Goal: Information Seeking & Learning: Learn about a topic

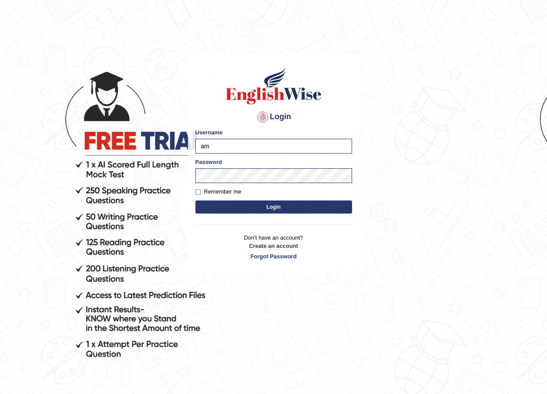
type input "a"
type input "jatin_parramatta"
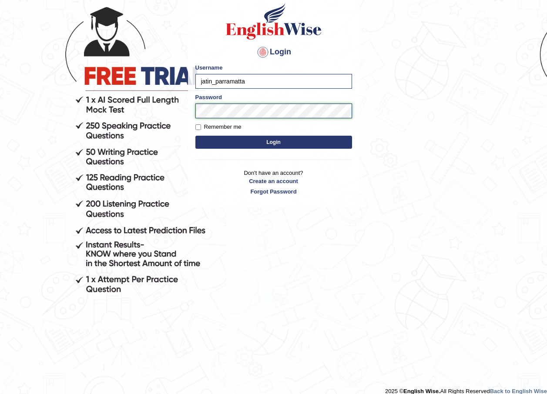
scroll to position [74, 0]
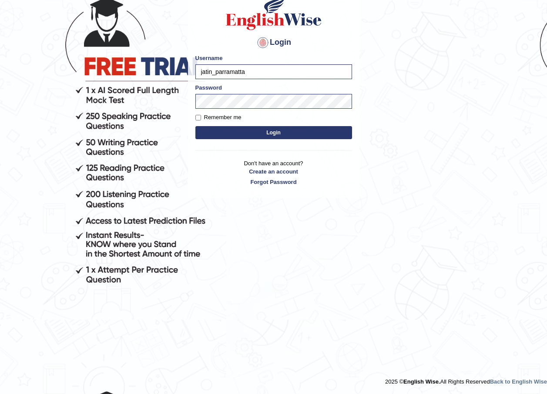
click at [301, 131] on button "Login" at bounding box center [273, 132] width 157 height 13
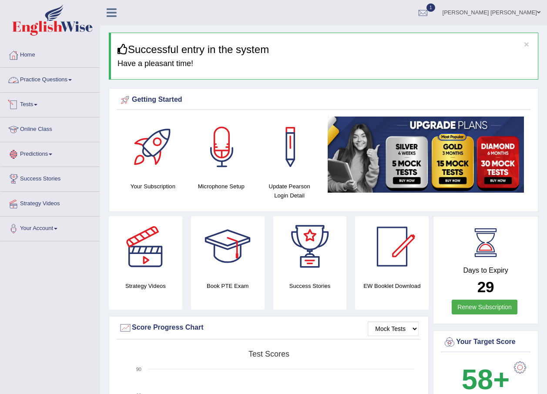
click at [58, 80] on link "Practice Questions" at bounding box center [49, 79] width 99 height 22
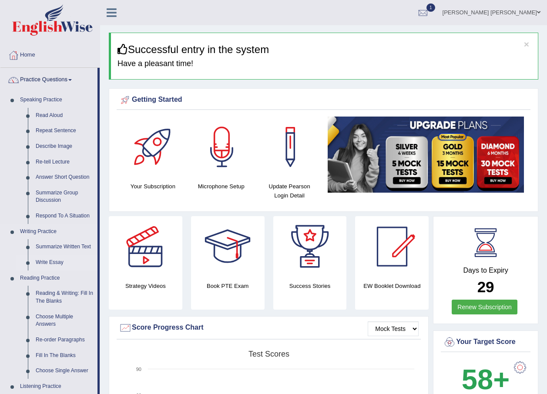
click at [57, 264] on link "Write Essay" at bounding box center [65, 263] width 66 height 16
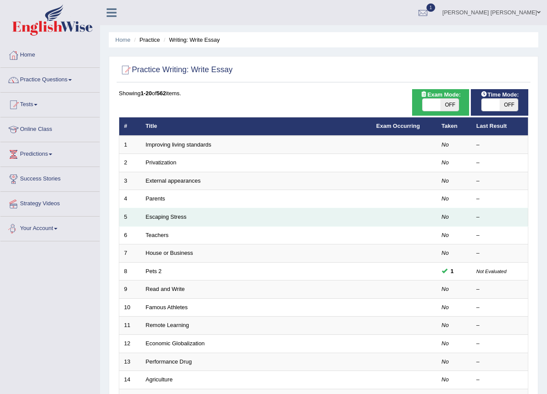
click at [281, 212] on td "Escaping Stress" at bounding box center [256, 217] width 231 height 18
click at [278, 220] on td "Escaping Stress" at bounding box center [256, 217] width 231 height 18
click at [171, 212] on td "Escaping Stress" at bounding box center [256, 217] width 231 height 18
click at [172, 222] on td "Escaping Stress" at bounding box center [256, 217] width 231 height 18
click at [171, 212] on td "Escaping Stress" at bounding box center [256, 217] width 231 height 18
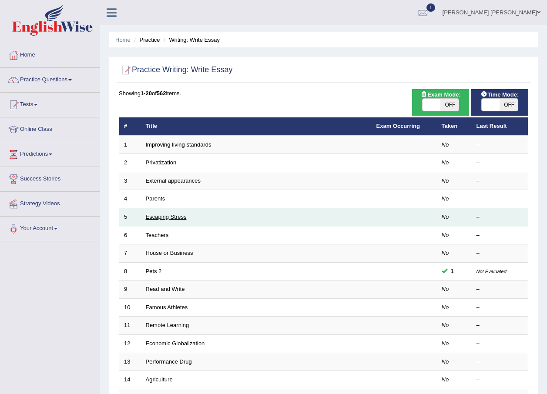
click at [172, 217] on link "Escaping Stress" at bounding box center [166, 217] width 41 height 7
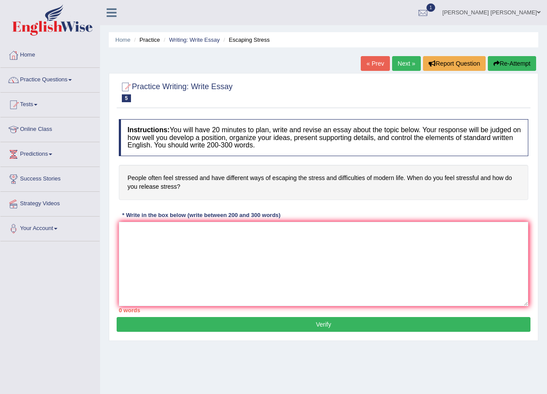
click at [408, 66] on link "Next »" at bounding box center [406, 63] width 29 height 15
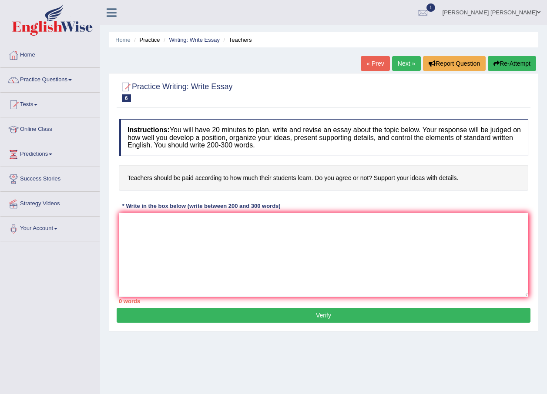
click at [409, 67] on link "Next »" at bounding box center [406, 63] width 29 height 15
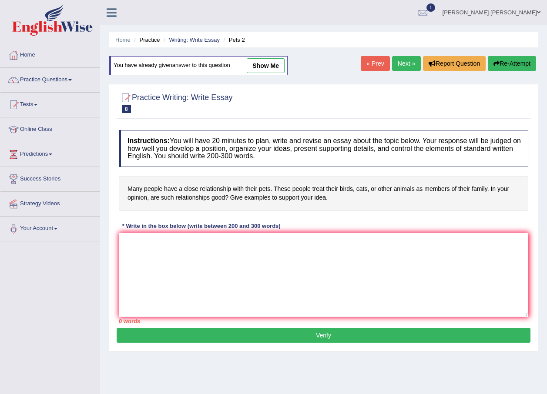
click at [409, 67] on link "Next »" at bounding box center [406, 63] width 29 height 15
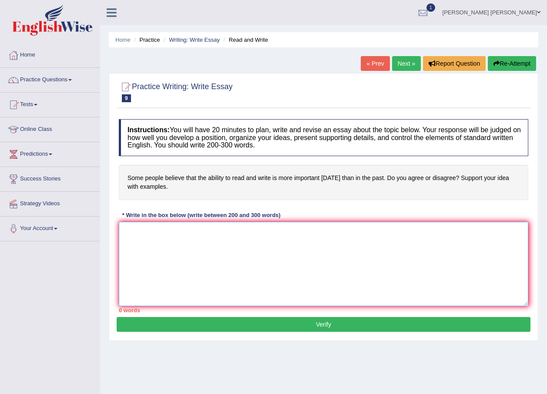
click at [379, 232] on textarea at bounding box center [324, 264] width 410 height 84
type textarea "b"
click at [216, 237] on textarea "The increasing influence of essay on our lives has ignited numerous discussions." at bounding box center [324, 264] width 410 height 84
click at [435, 233] on textarea "The increasing influence of reading and writing abilities on our lives has igni…" at bounding box center [324, 264] width 410 height 84
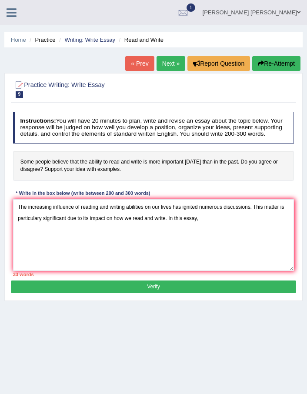
click at [266, 185] on div "Instructions: You will have 20 minutes to plan, write and revise an essay about…" at bounding box center [153, 194] width 285 height 172
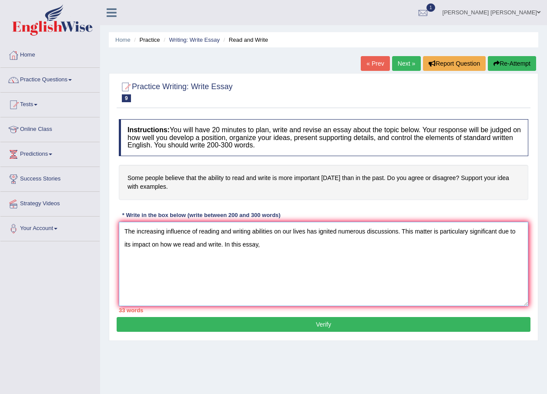
drag, startPoint x: 553, startPoint y: 125, endPoint x: 365, endPoint y: 268, distance: 236.1
click at [365, 268] on textarea "The increasing influence of reading and writing abilities on our lives has igni…" at bounding box center [324, 264] width 410 height 84
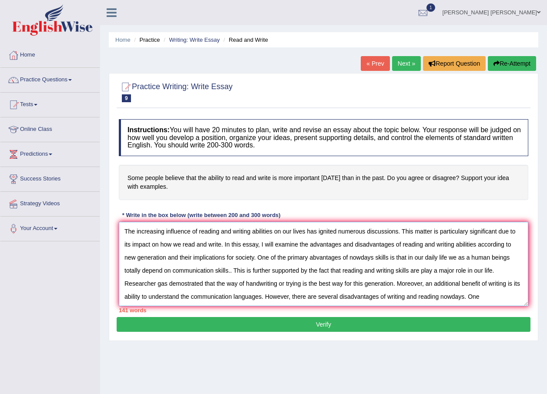
scroll to position [7, 0]
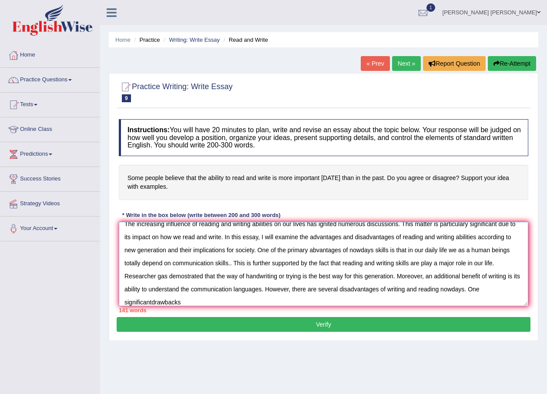
click at [152, 303] on textarea "The increasing influence of reading and writing abilities on our lives has igni…" at bounding box center [324, 264] width 410 height 84
click at [186, 300] on textarea "The increasing influence of reading and writing abilities on our lives has igni…" at bounding box center [324, 264] width 410 height 84
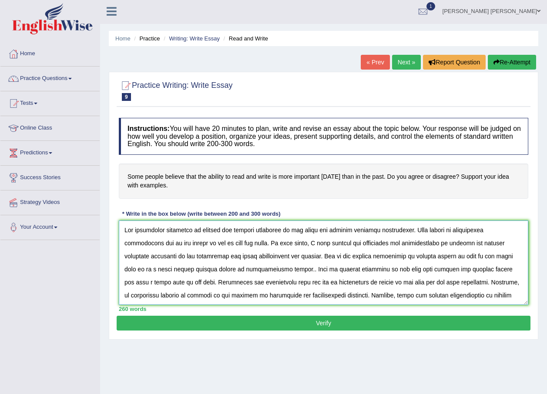
scroll to position [0, 0]
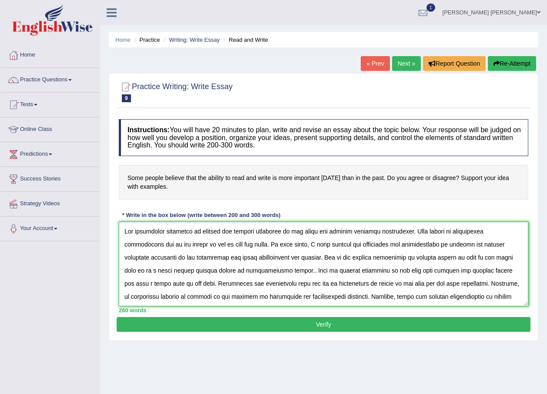
type textarea "The increasing influence of reading and writing abilities on our lives has igni…"
click at [319, 322] on button "Verify" at bounding box center [324, 324] width 414 height 15
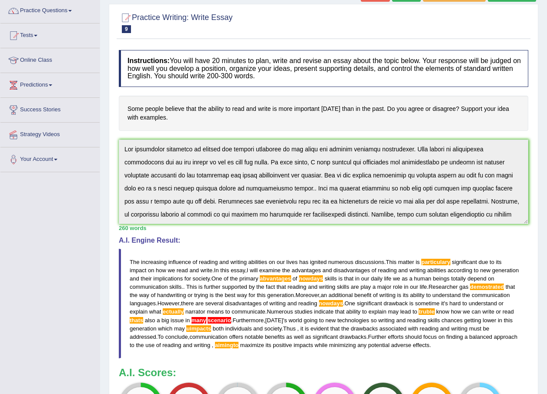
scroll to position [198, 0]
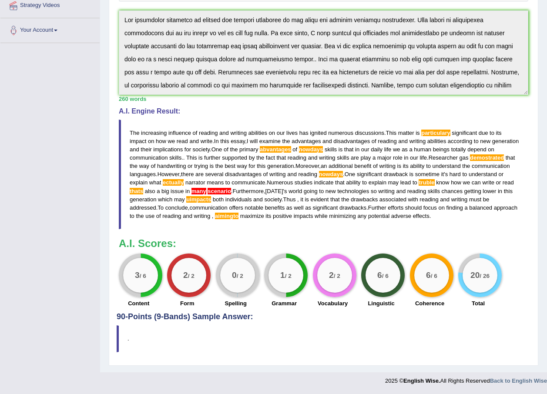
click at [291, 150] on span "abvantages" at bounding box center [275, 149] width 31 height 7
click at [291, 148] on span "abvantages" at bounding box center [275, 149] width 31 height 7
click at [323, 147] on span "nowdays" at bounding box center [311, 149] width 24 height 7
click at [131, 132] on span "The" at bounding box center [135, 133] width 10 height 7
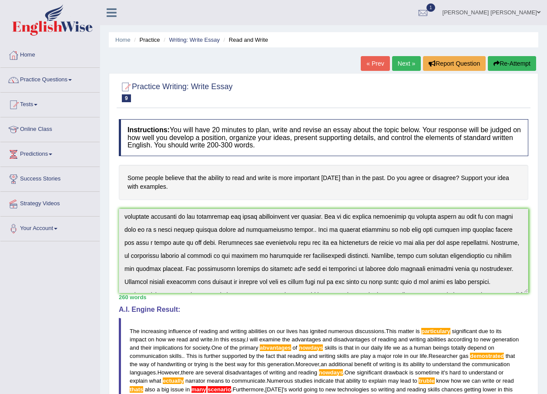
scroll to position [78, 0]
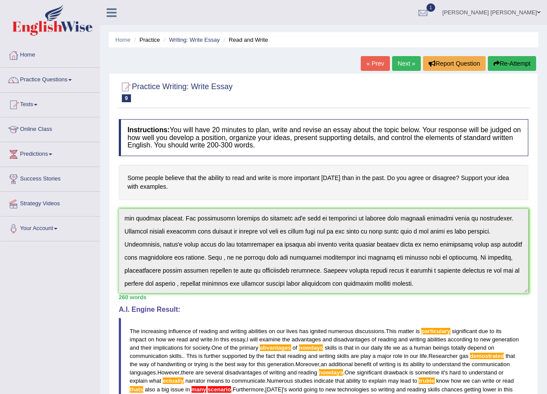
click at [497, 58] on button "Re-Attempt" at bounding box center [512, 63] width 48 height 15
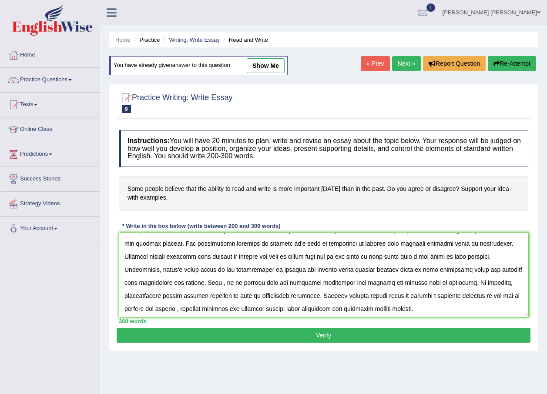
scroll to position [78, 0]
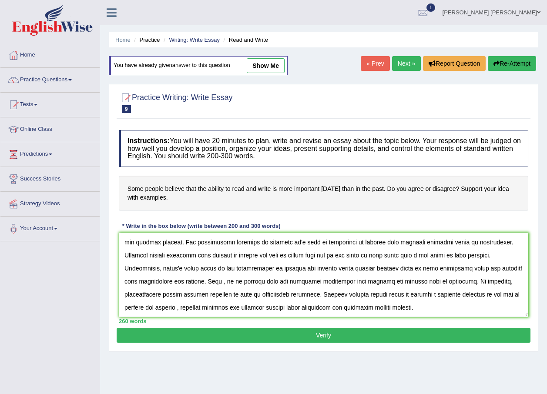
click at [468, 295] on textarea at bounding box center [324, 275] width 410 height 84
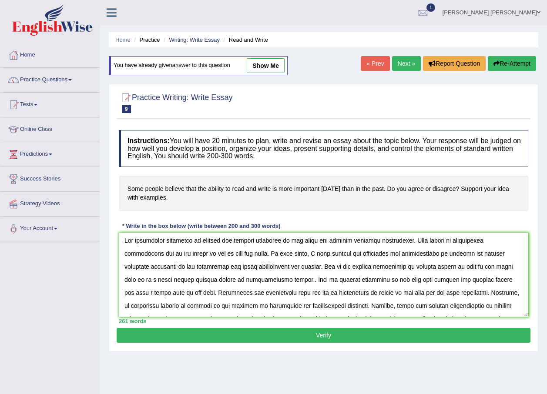
scroll to position [0, 0]
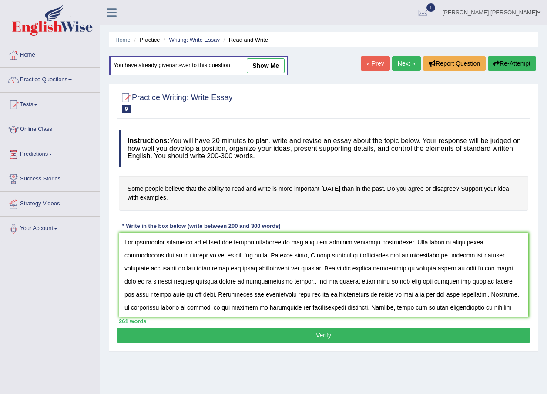
click at [369, 267] on textarea at bounding box center [324, 275] width 410 height 84
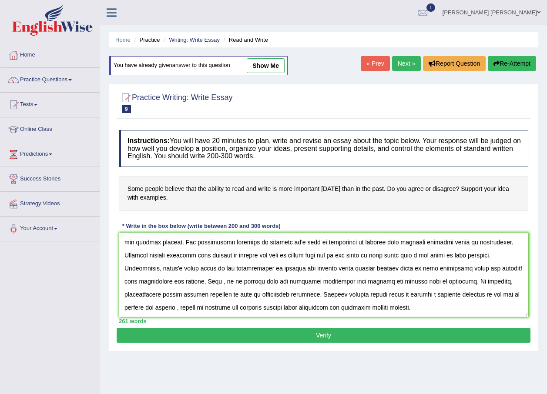
scroll to position [35, 0]
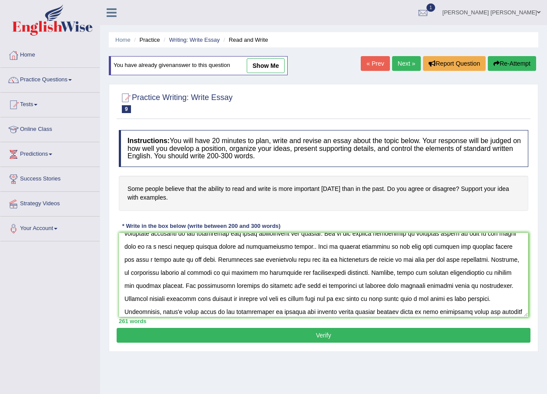
click at [159, 261] on textarea at bounding box center [324, 275] width 410 height 84
click at [458, 271] on textarea at bounding box center [324, 275] width 410 height 84
click at [325, 287] on textarea at bounding box center [324, 275] width 410 height 84
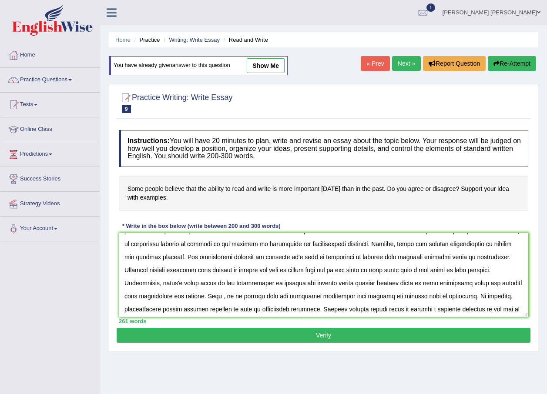
scroll to position [78, 0]
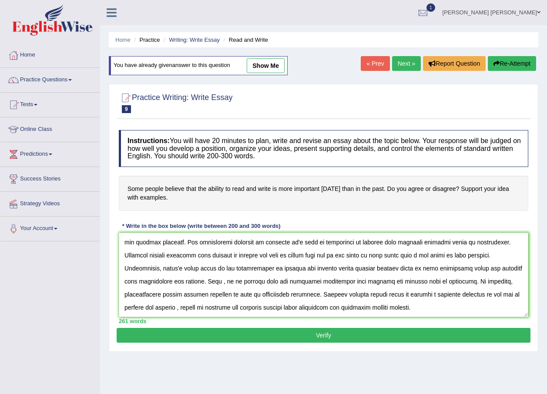
click at [223, 257] on textarea at bounding box center [324, 275] width 410 height 84
click at [332, 258] on textarea at bounding box center [324, 275] width 410 height 84
click at [427, 254] on textarea at bounding box center [324, 275] width 410 height 84
click at [417, 266] on textarea at bounding box center [324, 275] width 410 height 84
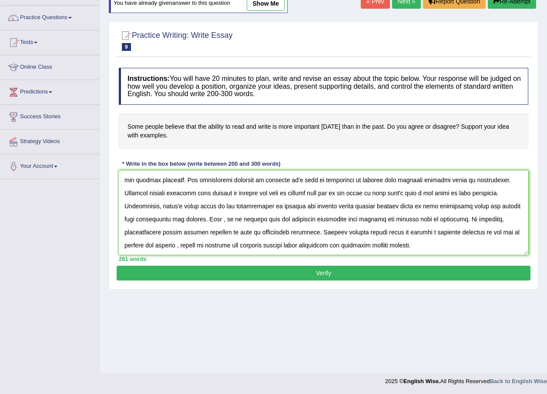
scroll to position [63, 0]
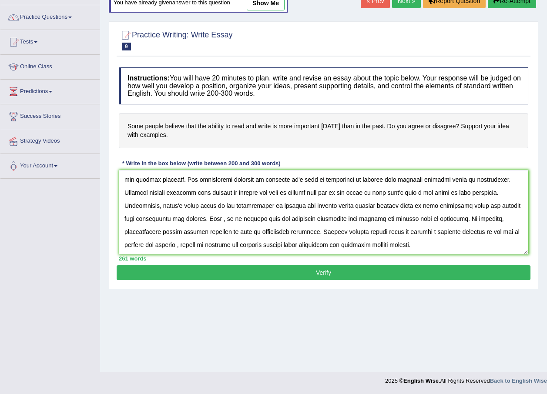
type textarea "The increasing influence of reading and writing abilities on our lives has igni…"
click at [300, 271] on button "Verify" at bounding box center [324, 272] width 414 height 15
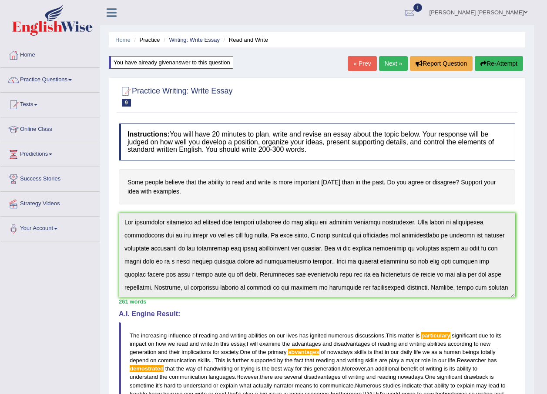
scroll to position [0, 0]
click at [72, 81] on span at bounding box center [69, 80] width 3 height 2
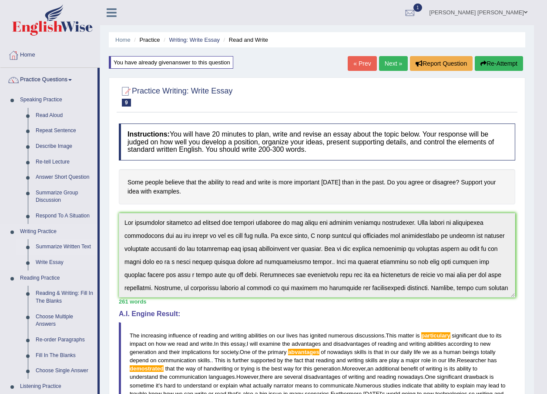
click at [66, 245] on link "Summarize Written Text" at bounding box center [65, 247] width 66 height 16
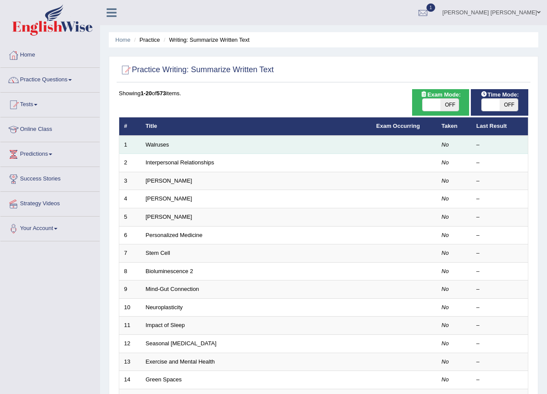
click at [234, 143] on td "Walruses" at bounding box center [256, 145] width 231 height 18
click at [159, 143] on link "Walruses" at bounding box center [158, 144] width 24 height 7
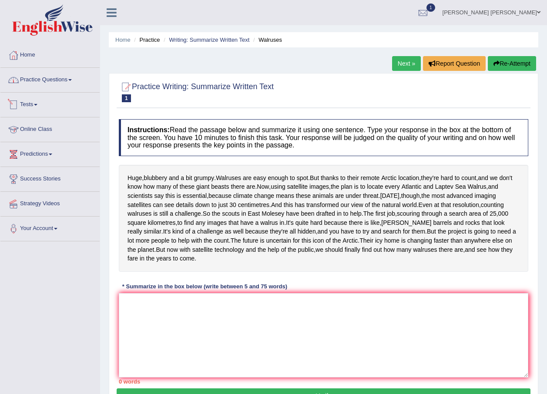
click at [47, 86] on link "Practice Questions" at bounding box center [49, 79] width 99 height 22
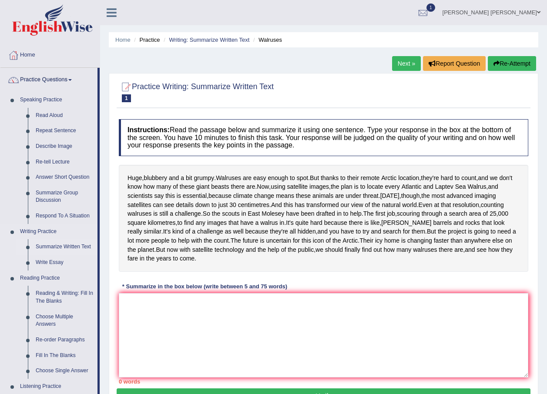
click at [65, 243] on link "Summarize Written Text" at bounding box center [65, 247] width 66 height 16
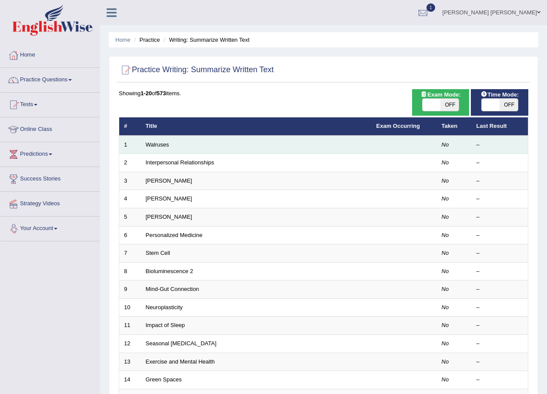
click at [241, 149] on td "Walruses" at bounding box center [256, 145] width 231 height 18
click at [464, 148] on td "No" at bounding box center [454, 145] width 35 height 18
click at [160, 144] on link "Walruses" at bounding box center [158, 144] width 24 height 7
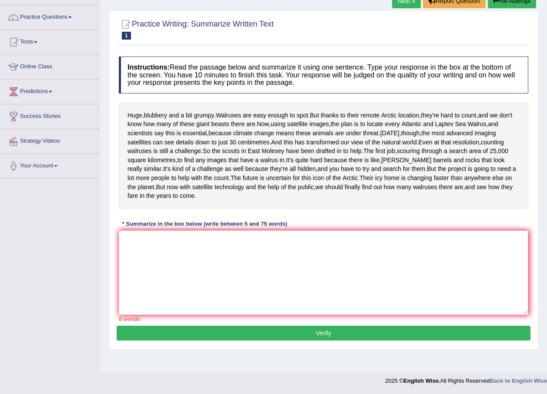
scroll to position [83, 0]
click at [269, 275] on textarea at bounding box center [324, 273] width 410 height 84
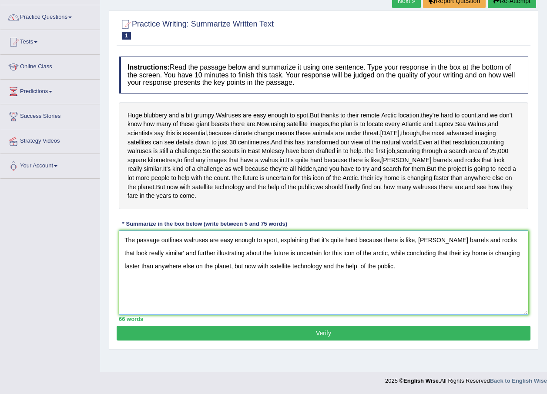
type textarea "The passage outlines walruses are easy enough to sport, explaining that it's qu…"
click at [376, 341] on button "Verify" at bounding box center [324, 333] width 414 height 15
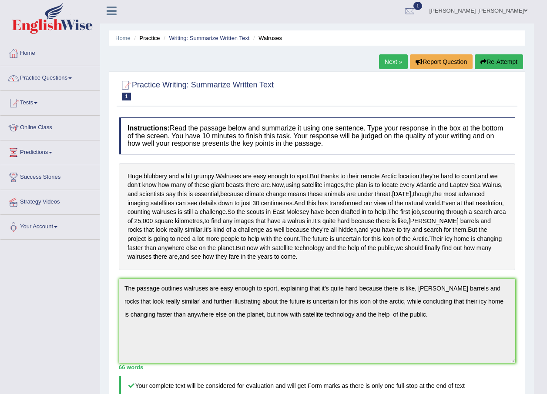
scroll to position [0, 0]
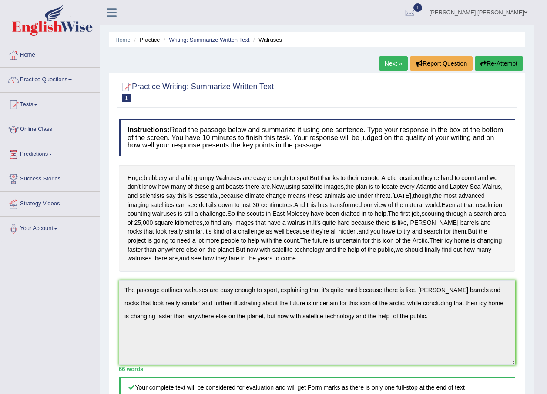
click at [502, 63] on button "Re-Attempt" at bounding box center [499, 63] width 48 height 15
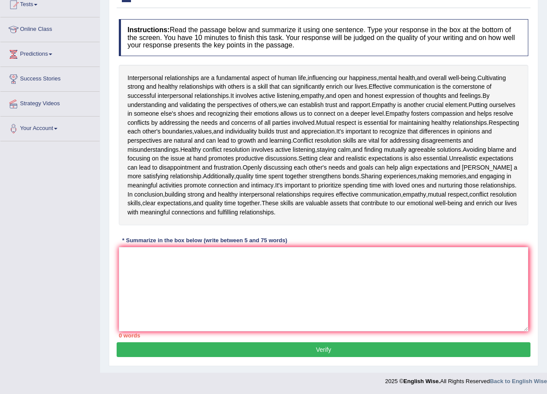
scroll to position [101, 0]
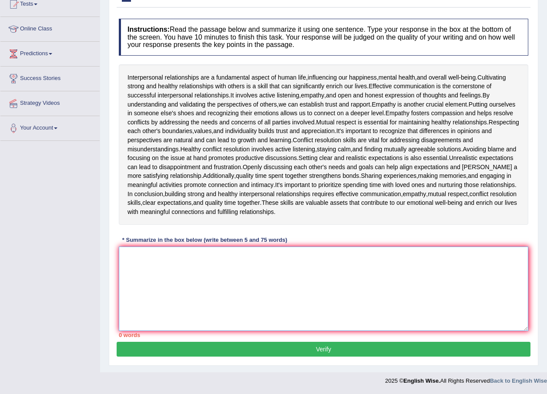
click at [339, 267] on textarea at bounding box center [324, 289] width 410 height 84
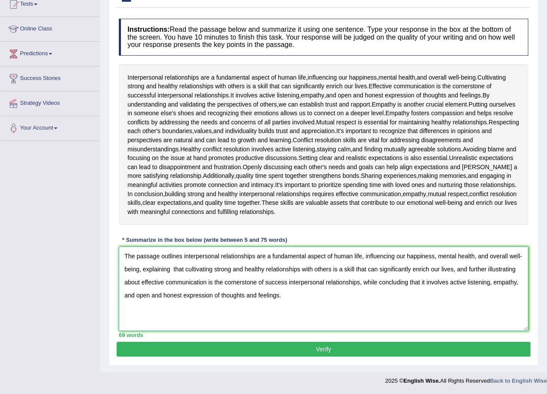
type textarea "The passage outlines interpersonal relationships are a fundamental aspect of hu…"
click at [351, 353] on button "Verify" at bounding box center [324, 349] width 414 height 15
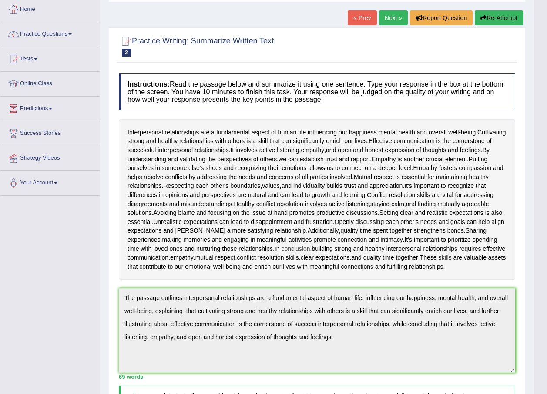
scroll to position [0, 0]
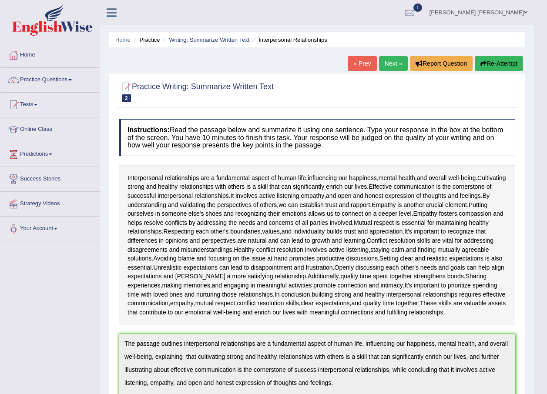
click at [485, 61] on button "Re-Attempt" at bounding box center [499, 63] width 48 height 15
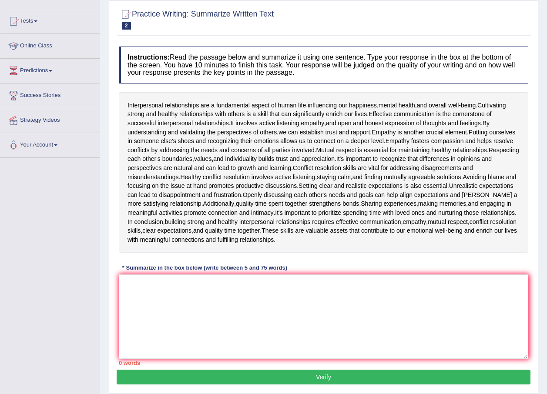
scroll to position [111, 0]
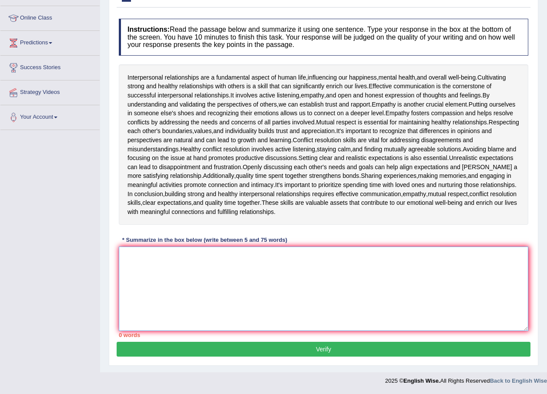
click at [262, 266] on textarea at bounding box center [324, 289] width 410 height 84
paste textarea "The passage outlines interpersonal relationships are a fundamental aspect of hu…"
type textarea "The passage outlines interpersonal relationships are a fundamental aspect of hu…"
